Goal: Information Seeking & Learning: Learn about a topic

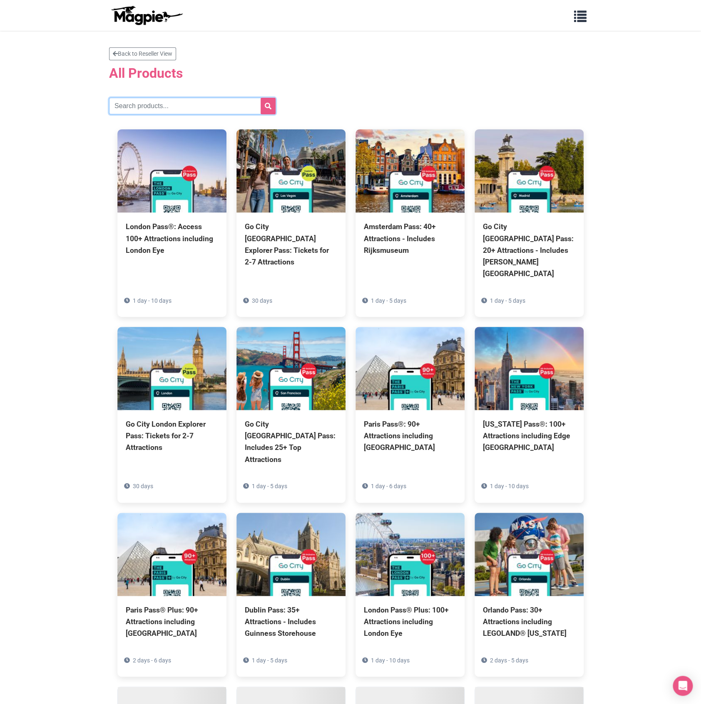
click at [240, 108] on input "text" at bounding box center [192, 106] width 166 height 17
type input "new york"
click at [260, 98] on button "submit" at bounding box center [267, 106] width 15 height 17
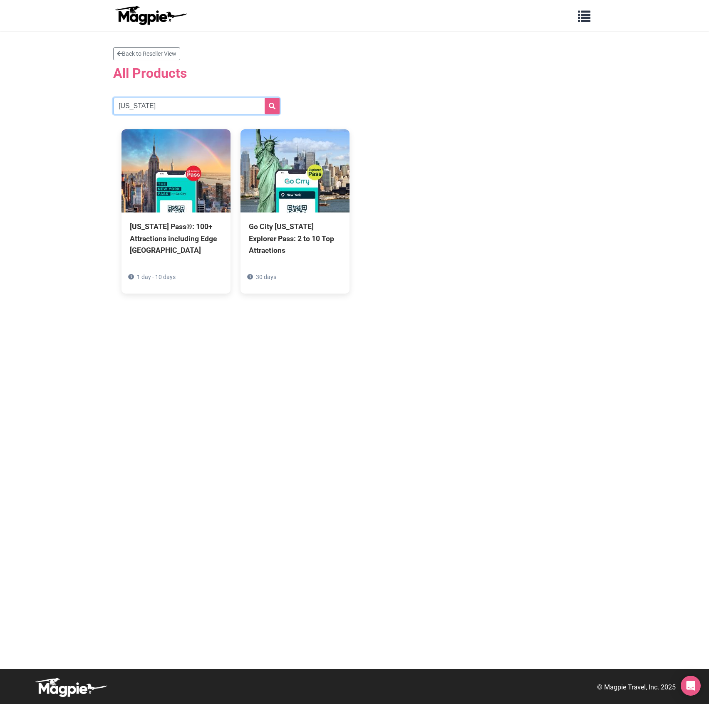
click at [213, 104] on input "new york" at bounding box center [196, 106] width 166 height 17
click at [167, 58] on link "Back to Reseller View" at bounding box center [146, 53] width 67 height 13
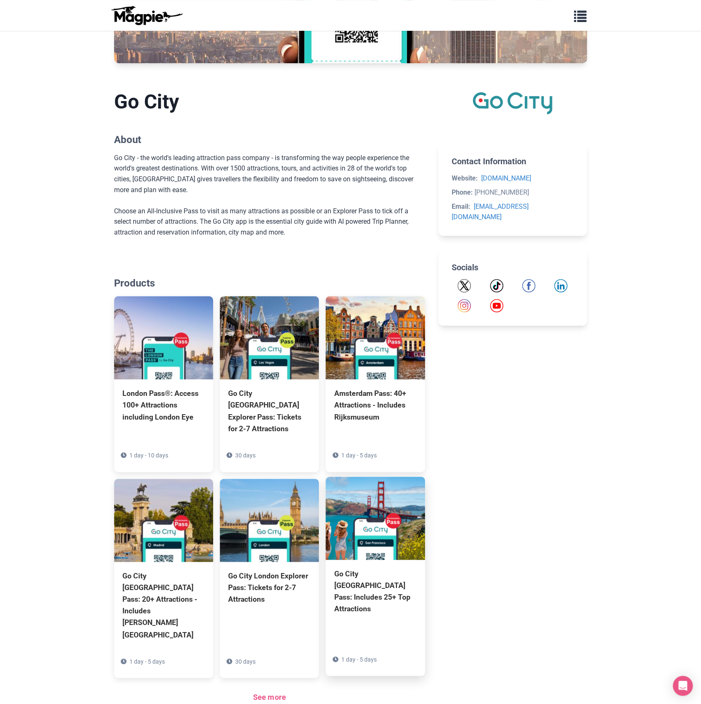
scroll to position [239, 0]
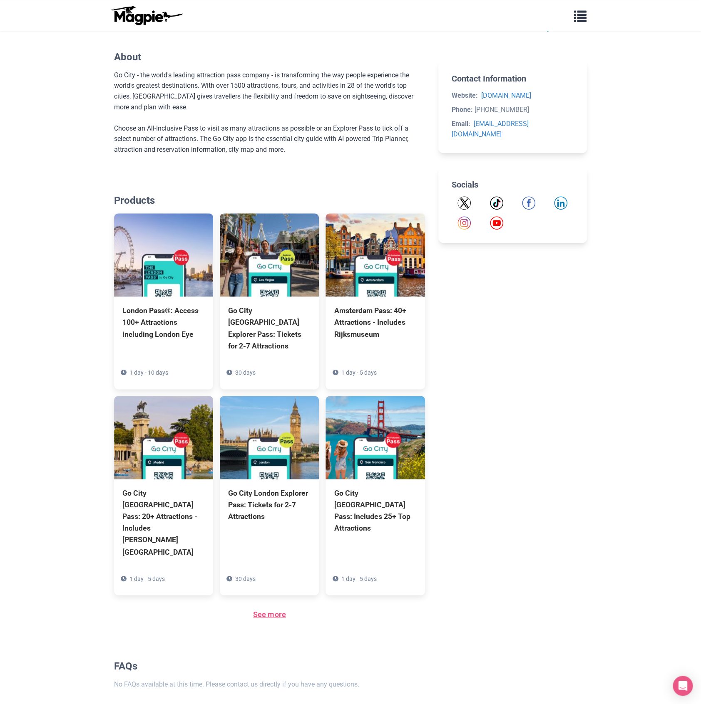
click at [265, 610] on link "See more" at bounding box center [269, 614] width 32 height 9
